Goal: Find specific page/section: Find specific page/section

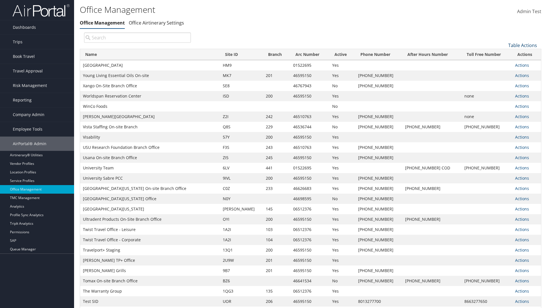
click at [523, 45] on link "Table Actions" at bounding box center [523, 45] width 29 height 6
click at [504, 73] on link "Page Length" at bounding box center [503, 74] width 75 height 10
click at [504, 64] on link "25" at bounding box center [503, 65] width 75 height 10
click at [523, 45] on link "Table Actions" at bounding box center [523, 45] width 29 height 6
click at [504, 73] on link "Page Length" at bounding box center [503, 74] width 75 height 10
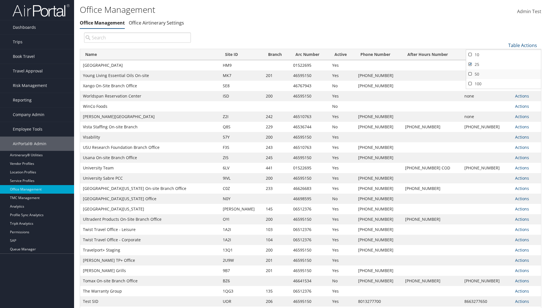
click at [504, 74] on link "50" at bounding box center [503, 74] width 75 height 10
click at [523, 45] on link "Table Actions" at bounding box center [523, 45] width 29 height 6
click at [504, 73] on link "Page Length" at bounding box center [503, 74] width 75 height 10
click at [504, 84] on link "100" at bounding box center [503, 84] width 75 height 10
click at [523, 45] on link "Table Actions" at bounding box center [523, 45] width 29 height 6
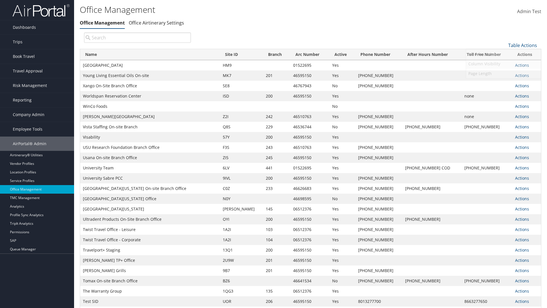
click at [504, 64] on link "Column Visibility" at bounding box center [503, 64] width 75 height 10
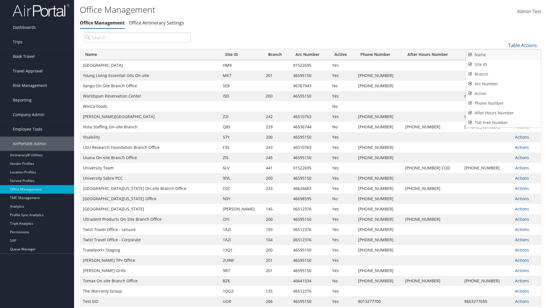
click at [504, 54] on link "Name" at bounding box center [503, 55] width 75 height 10
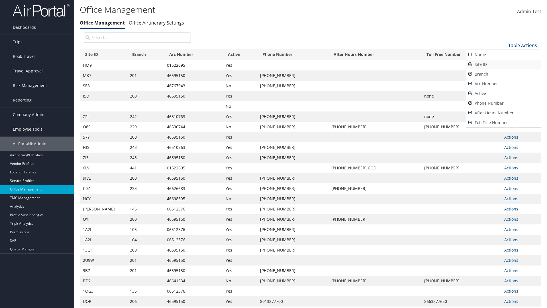
click at [504, 64] on link "Site ID" at bounding box center [503, 65] width 75 height 10
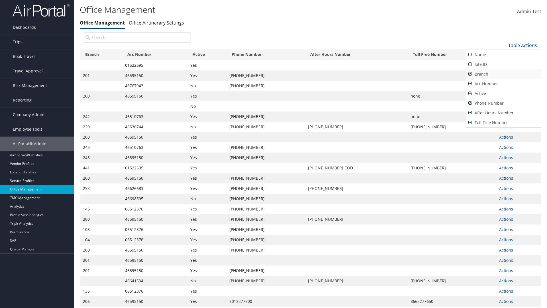
click at [504, 74] on link "Branch" at bounding box center [503, 74] width 75 height 10
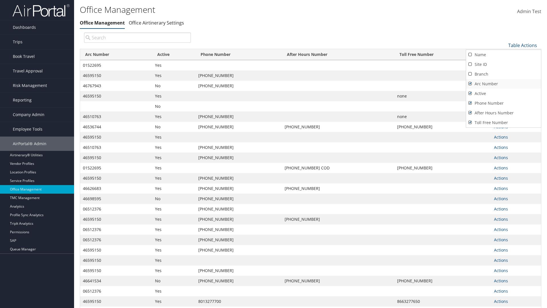
click at [504, 84] on link "Arc Number" at bounding box center [503, 84] width 75 height 10
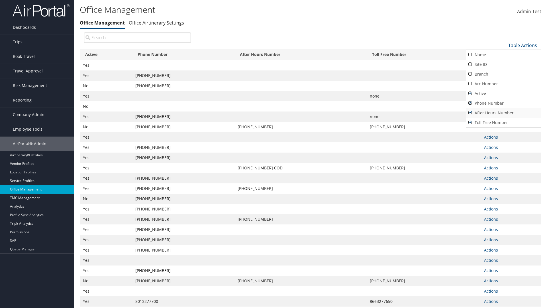
click at [504, 113] on link "After Hours Number" at bounding box center [503, 113] width 75 height 10
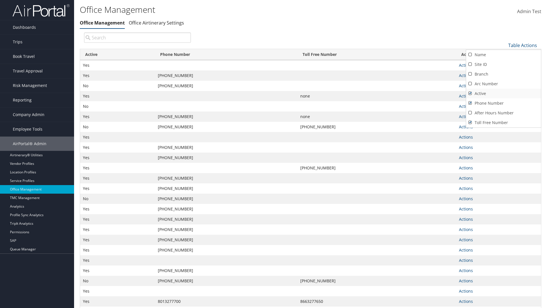
click at [504, 93] on link "Active" at bounding box center [503, 94] width 75 height 10
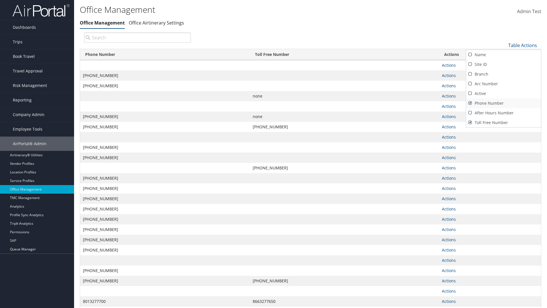
click at [504, 103] on link "Phone Number" at bounding box center [503, 103] width 75 height 10
